Goal: Find specific page/section

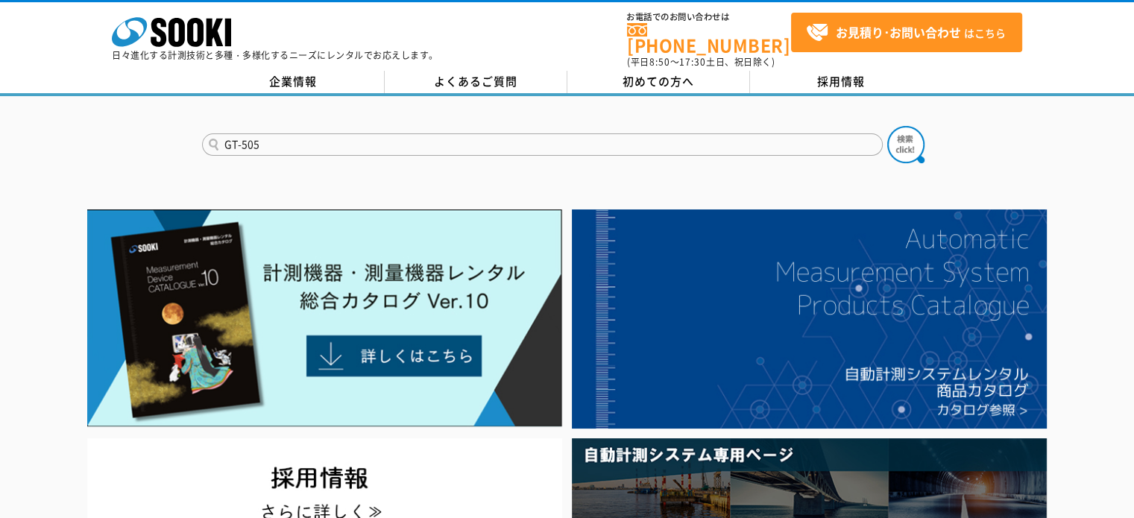
type input "GT-505"
click at [887, 126] on button at bounding box center [905, 144] width 37 height 37
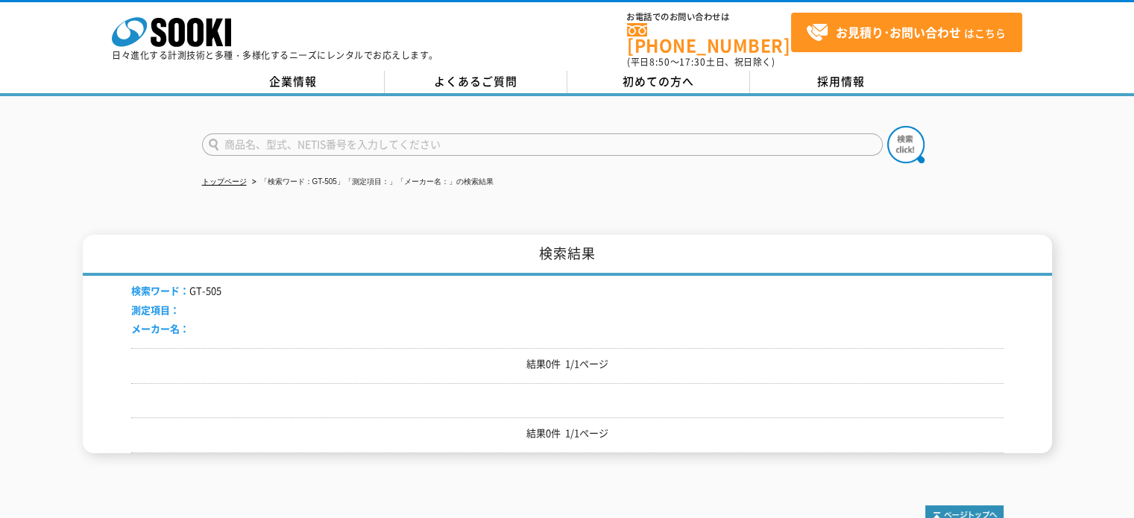
click at [310, 142] on input "text" at bounding box center [542, 144] width 681 height 22
type input "測量機"
click at [887, 126] on button at bounding box center [905, 144] width 37 height 37
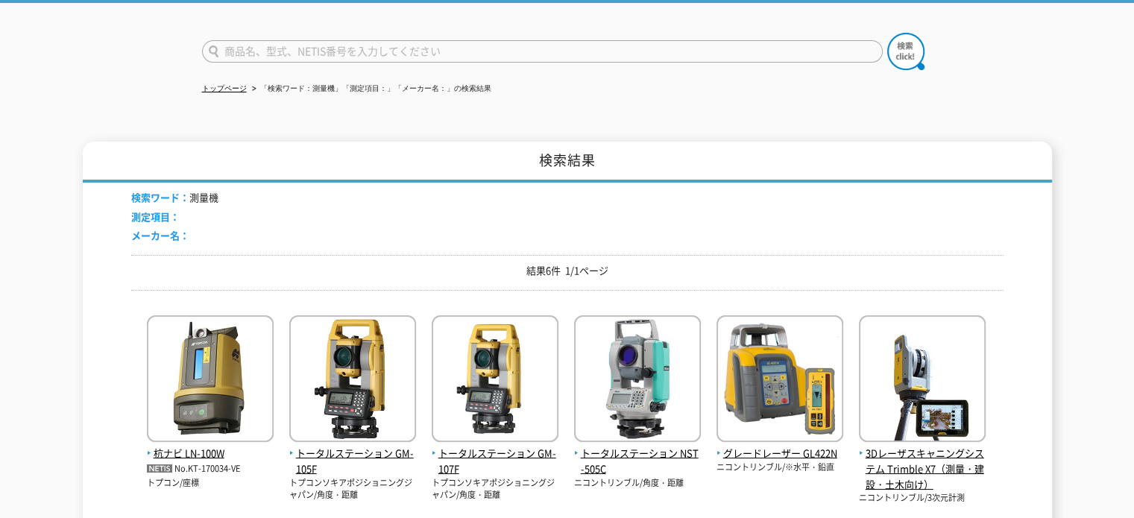
scroll to position [76, 0]
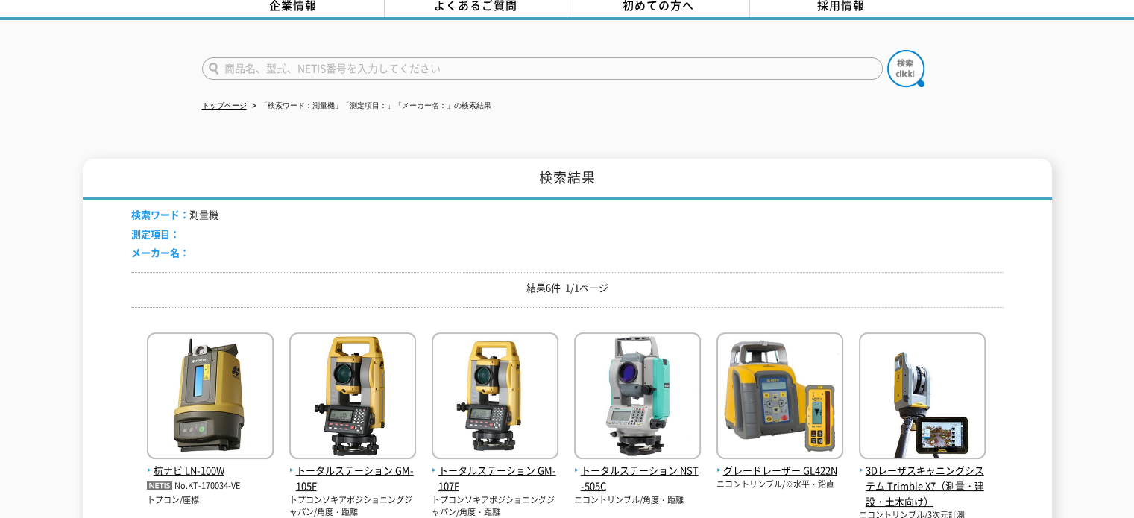
click at [351, 57] on input "text" at bounding box center [542, 68] width 681 height 22
type input "商品名、型式、NETIS番号を入力してください"
